Goal: Unclear

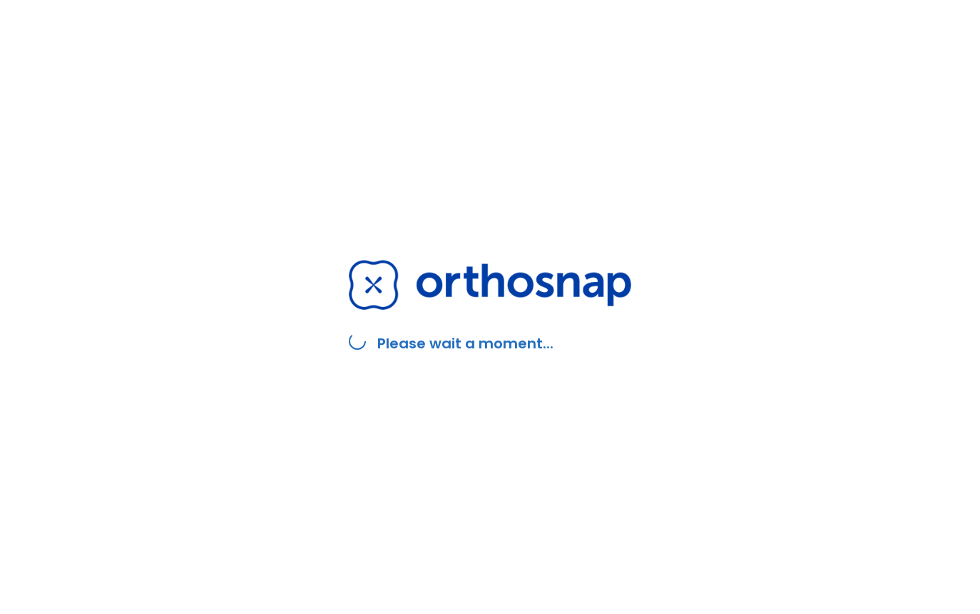
click at [820, 181] on div "Please wait a moment..." at bounding box center [490, 307] width 980 height 614
click at [832, 527] on div "Please wait a moment..." at bounding box center [490, 307] width 980 height 614
click at [728, 386] on div "Please wait a moment..." at bounding box center [490, 307] width 980 height 614
